Goal: Entertainment & Leisure: Consume media (video, audio)

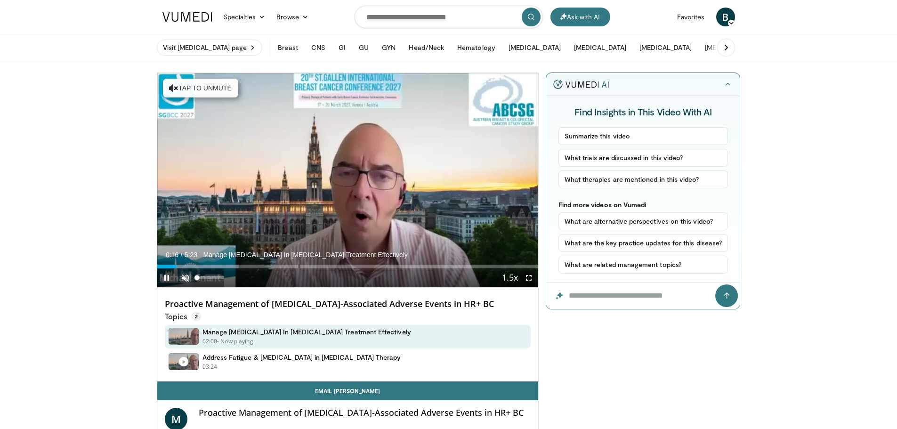
click at [185, 276] on span "Video Player" at bounding box center [185, 277] width 19 height 19
drag, startPoint x: 175, startPoint y: 266, endPoint x: 150, endPoint y: 264, distance: 25.0
click at [530, 279] on span "Video Player" at bounding box center [528, 277] width 19 height 19
